Goal: Check status: Check status

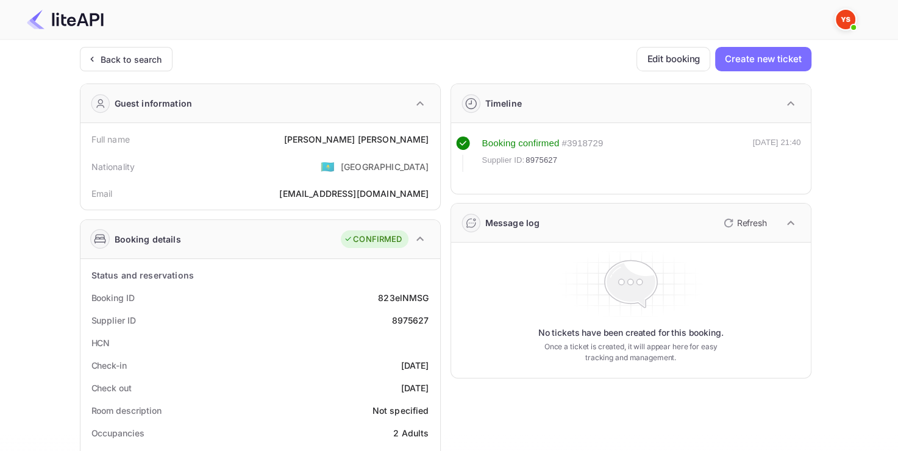
click at [166, 59] on div "Back to search" at bounding box center [126, 59] width 93 height 24
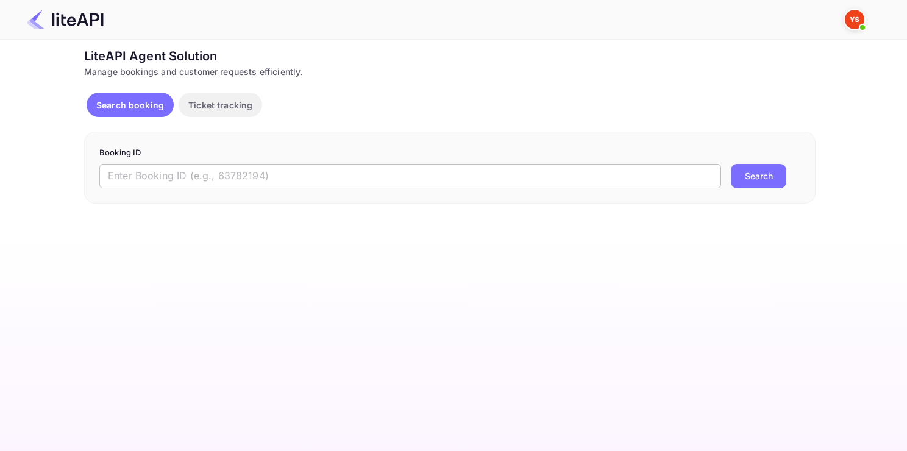
paste input "8913094"
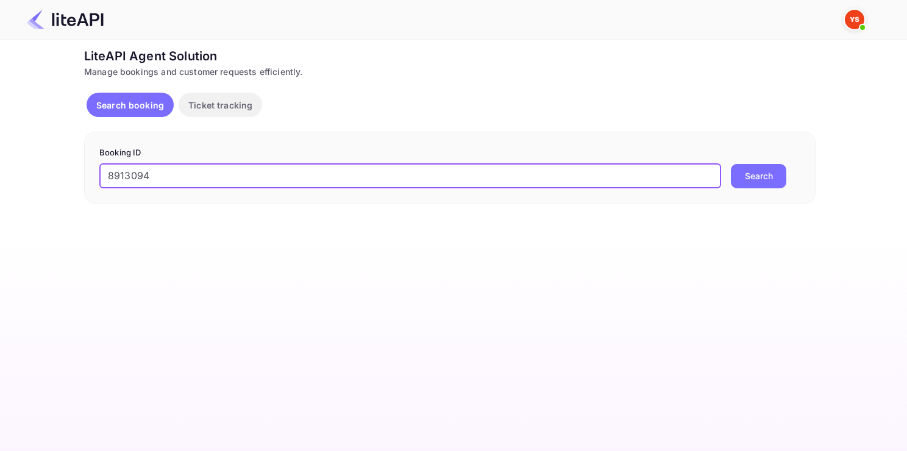
click at [343, 183] on input "8913094" at bounding box center [410, 176] width 622 height 24
type input "8913094"
click at [731, 164] on button "Search" at bounding box center [758, 176] width 55 height 24
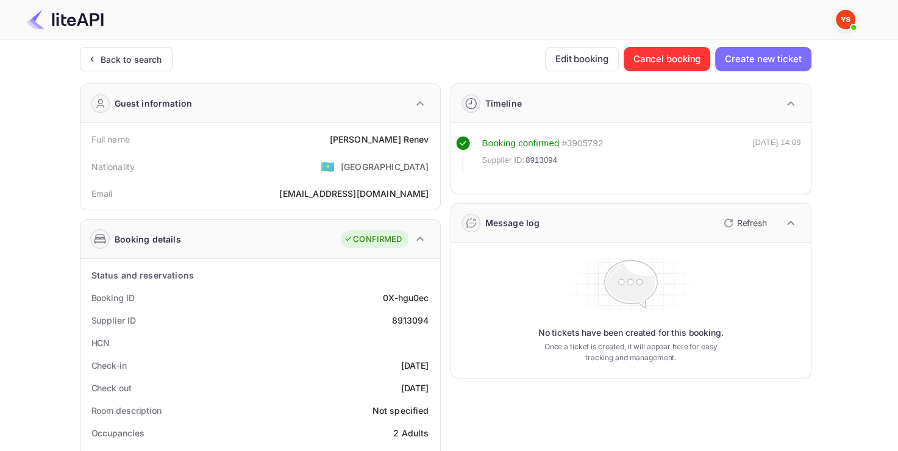
click at [404, 317] on div "8913094" at bounding box center [409, 320] width 37 height 13
copy div "8913094"
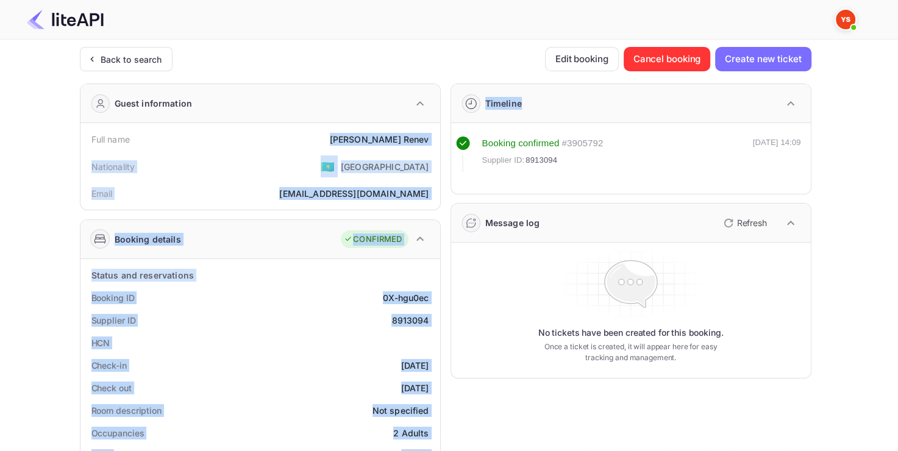
drag, startPoint x: 376, startPoint y: 140, endPoint x: 443, endPoint y: 140, distance: 67.7
copy div "[PERSON_NAME] Nationality 🇰🇿 [DEMOGRAPHIC_DATA] Email [EMAIL_ADDRESS][DOMAIN_NA…"
click at [415, 141] on div "[PERSON_NAME]" at bounding box center [379, 139] width 99 height 13
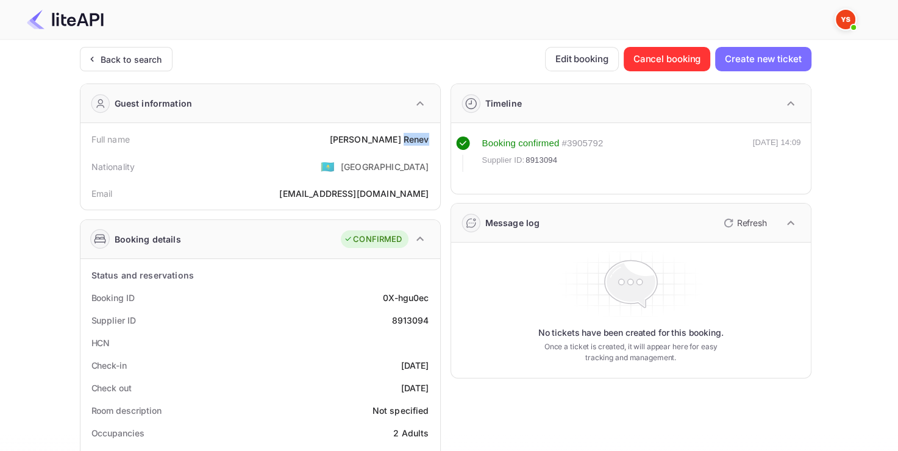
click at [415, 141] on div "[PERSON_NAME]" at bounding box center [379, 139] width 99 height 13
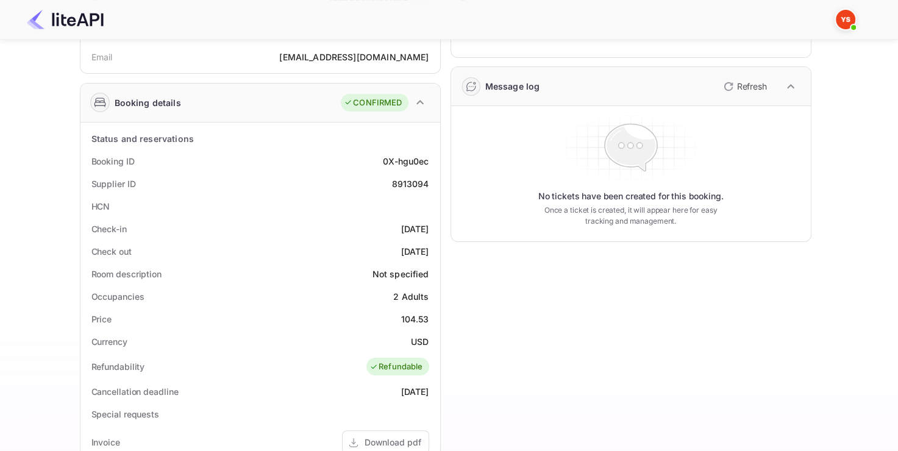
scroll to position [138, 0]
drag, startPoint x: 397, startPoint y: 315, endPoint x: 428, endPoint y: 315, distance: 31.1
click at [429, 315] on div "Price 104.53" at bounding box center [260, 317] width 350 height 23
copy div "104.53"
